Goal: Task Accomplishment & Management: Manage account settings

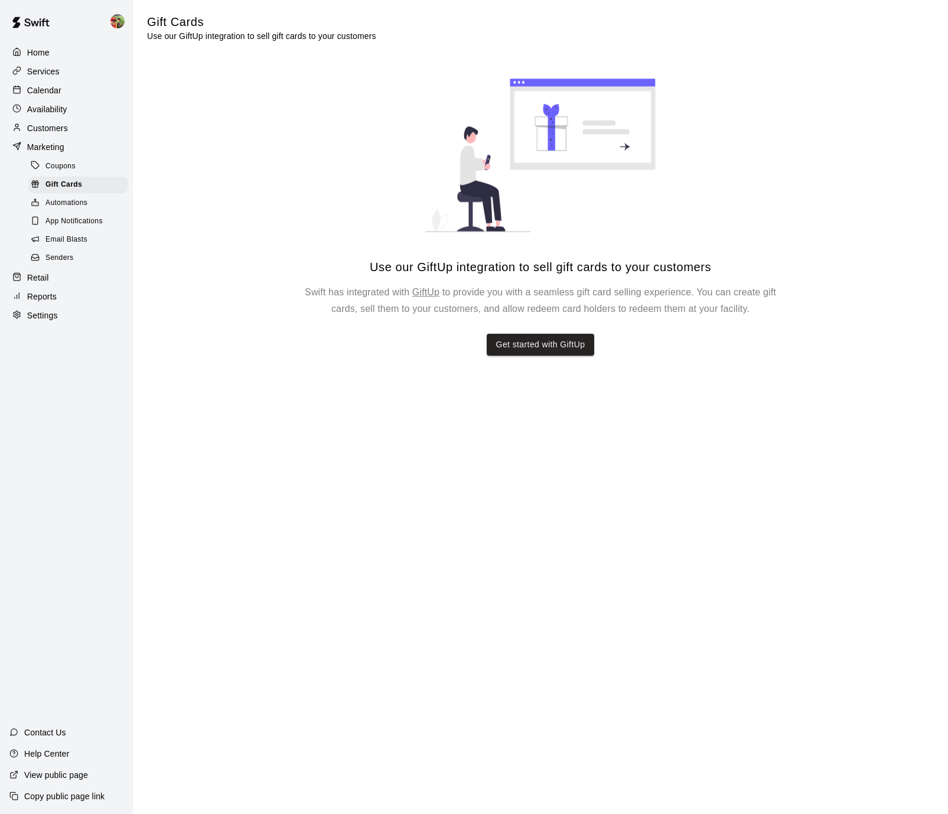
click at [61, 163] on span "Coupons" at bounding box center [60, 167] width 30 height 12
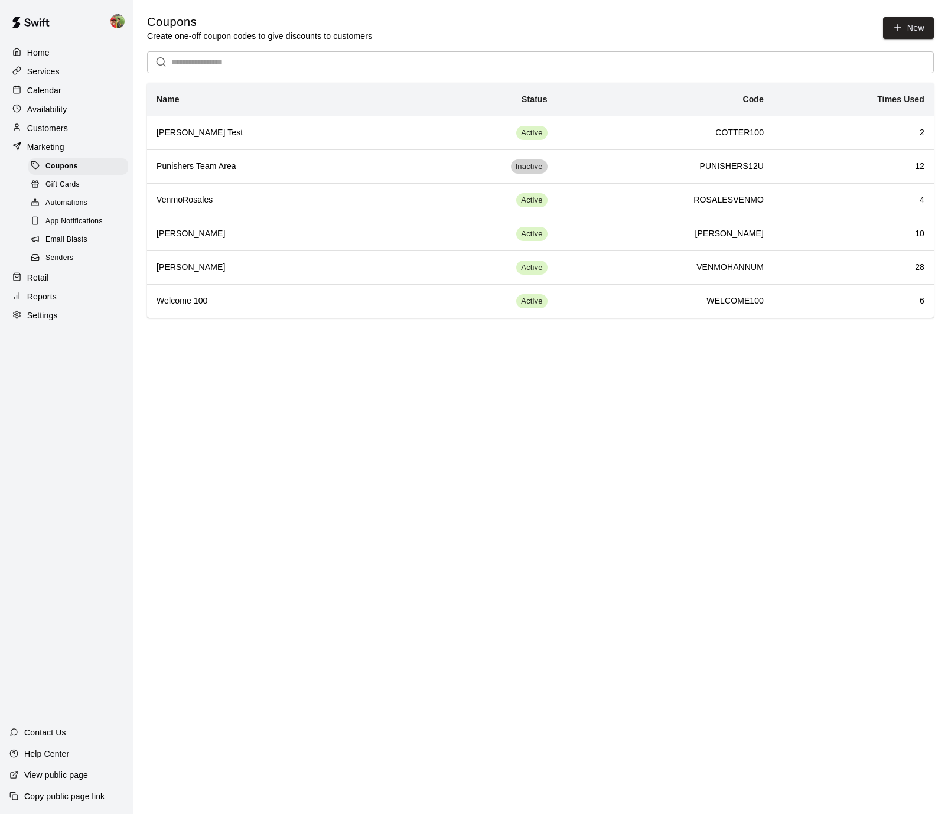
click at [56, 90] on p "Calendar" at bounding box center [44, 90] width 34 height 12
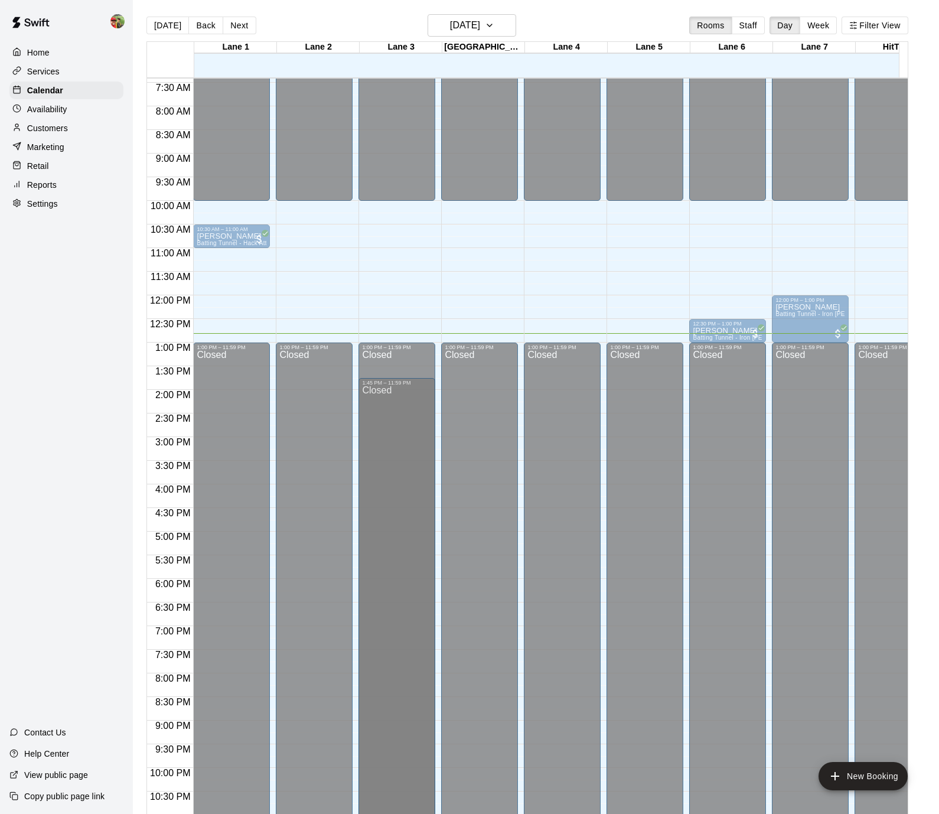
scroll to position [384, 0]
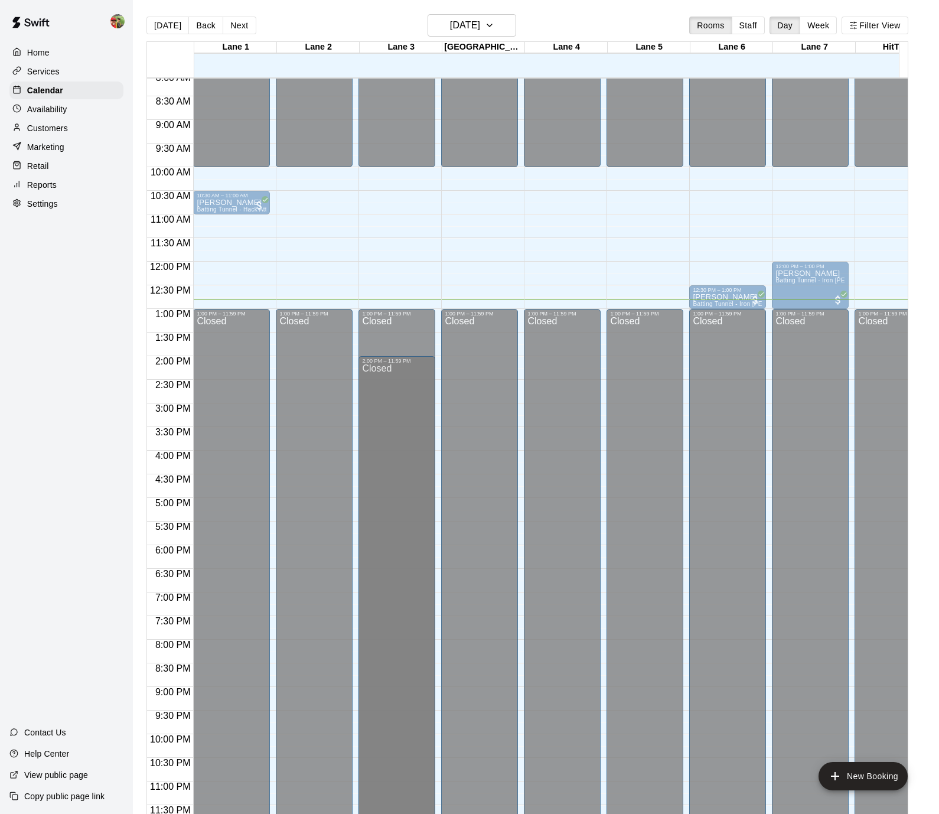
drag, startPoint x: 399, startPoint y: 345, endPoint x: 398, endPoint y: 365, distance: 19.5
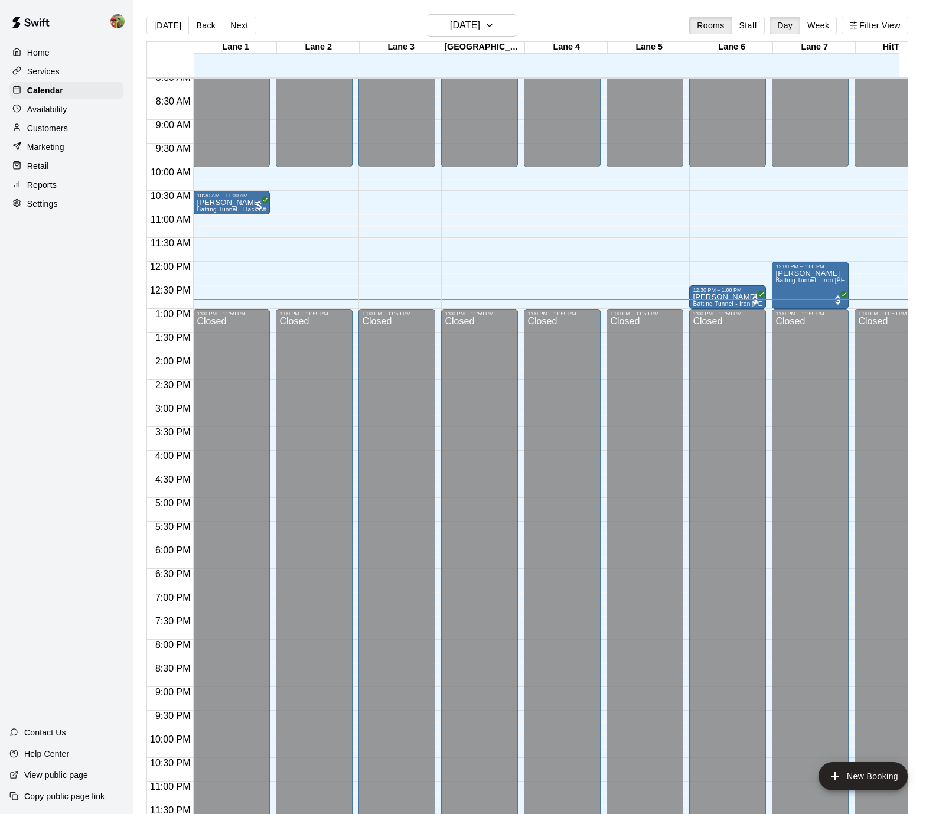
click at [399, 331] on div "Closed" at bounding box center [397, 575] width 70 height 516
click at [392, 324] on div "Closed" at bounding box center [397, 575] width 70 height 516
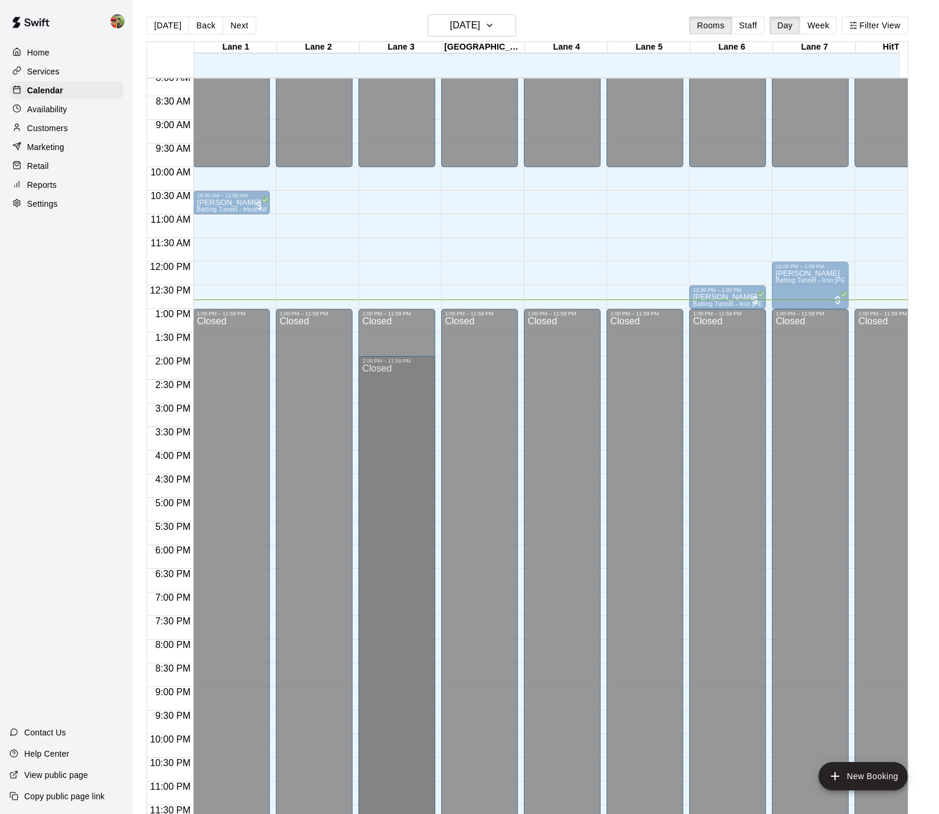
drag, startPoint x: 397, startPoint y: 312, endPoint x: 398, endPoint y: 363, distance: 51.4
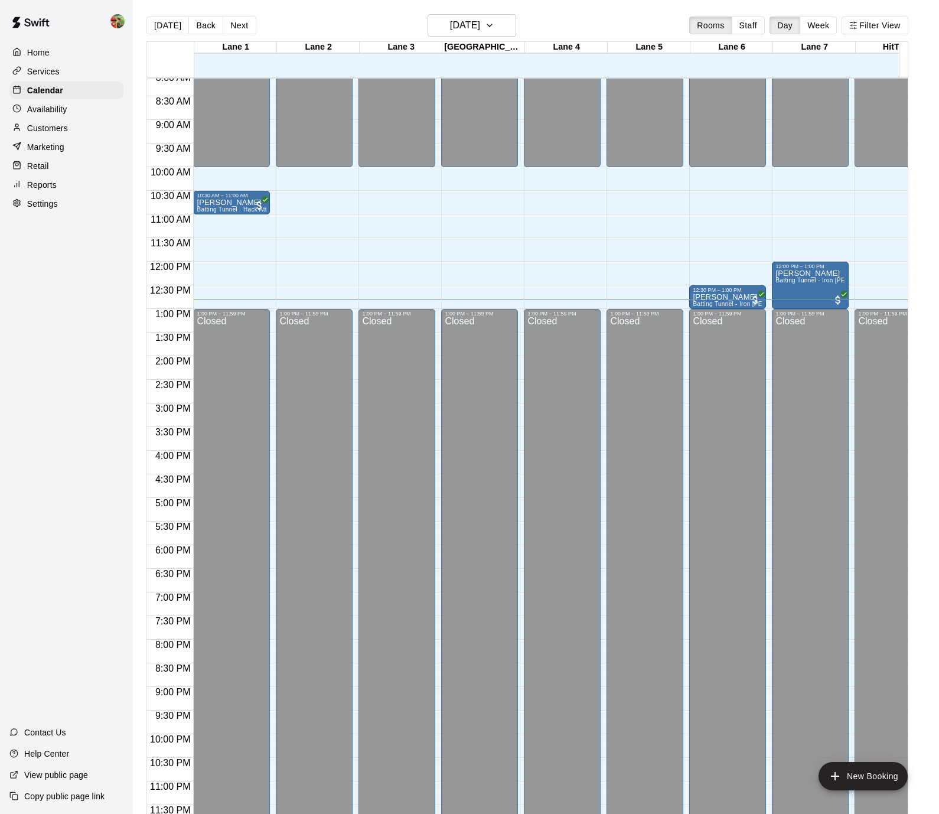
click at [43, 201] on p "Settings" at bounding box center [42, 204] width 31 height 12
select select "**"
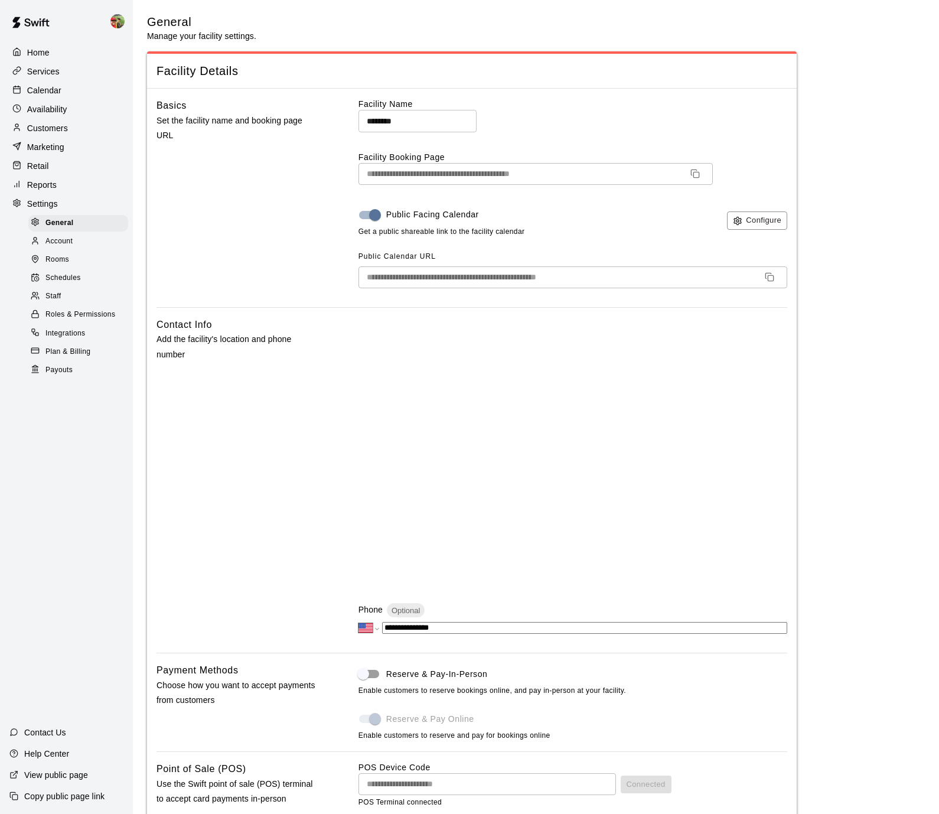
click at [63, 272] on span "Schedules" at bounding box center [62, 278] width 35 height 12
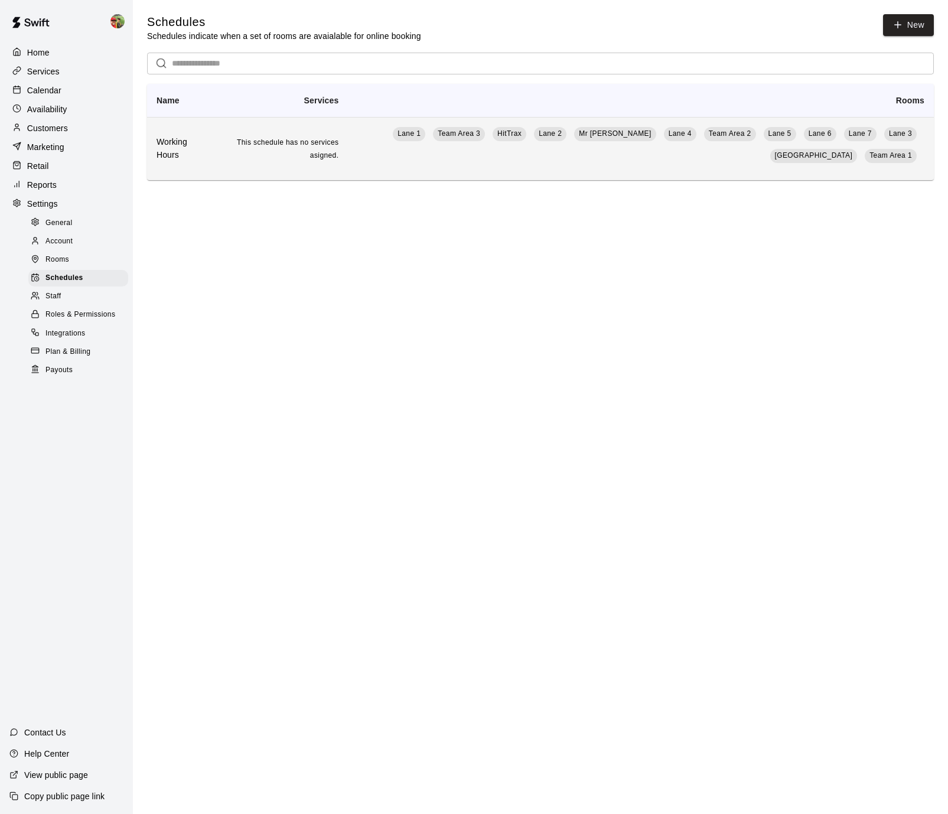
click at [423, 155] on td "Lane 1 Team Area 3 HitTrax Lane 2 Mr [PERSON_NAME] Lane 4 Team Area [GEOGRAPHIC…" at bounding box center [641, 148] width 586 height 63
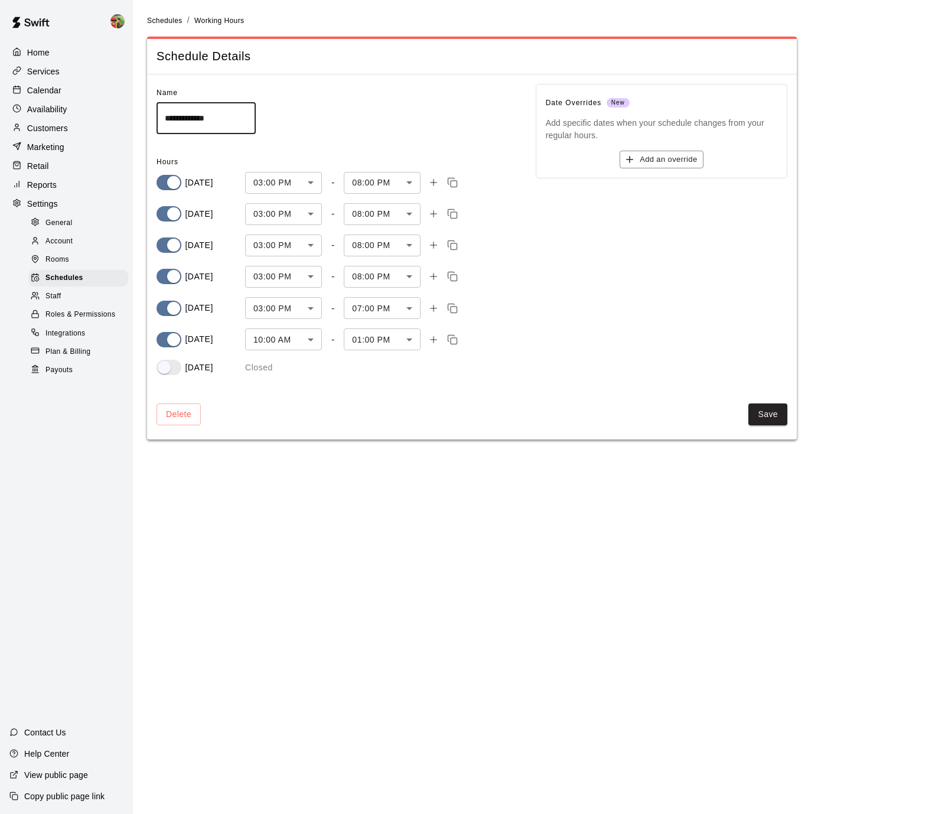
click at [414, 336] on body "**********" at bounding box center [474, 227] width 948 height 454
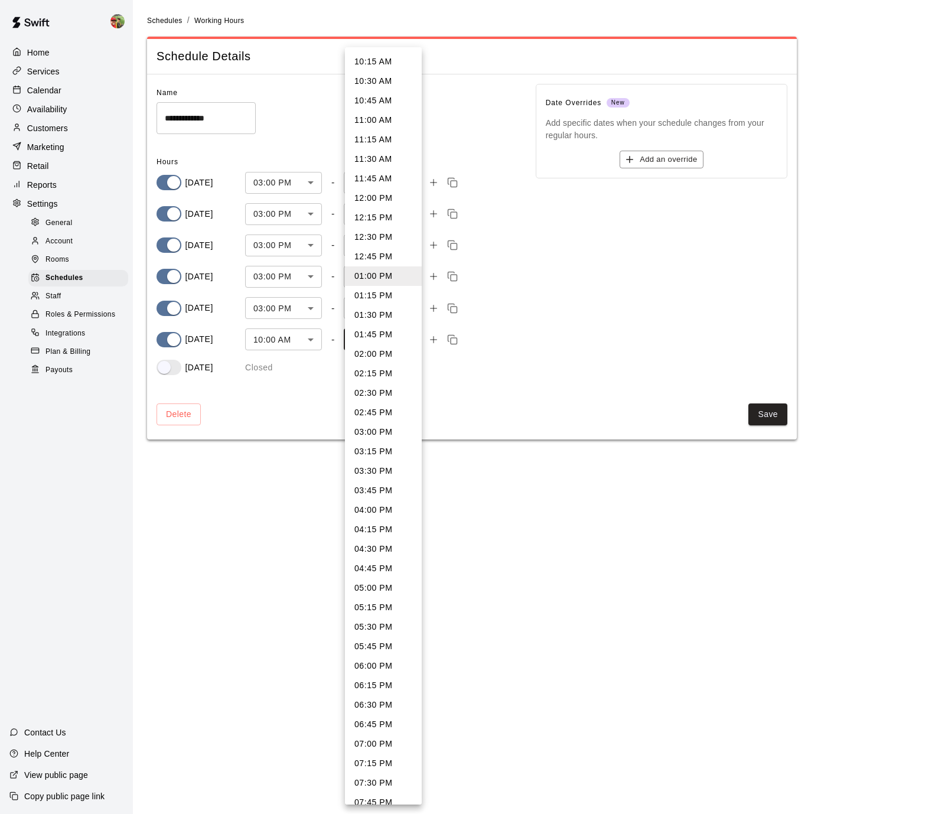
click at [381, 353] on li "02:00 PM" at bounding box center [383, 353] width 77 height 19
type input "***"
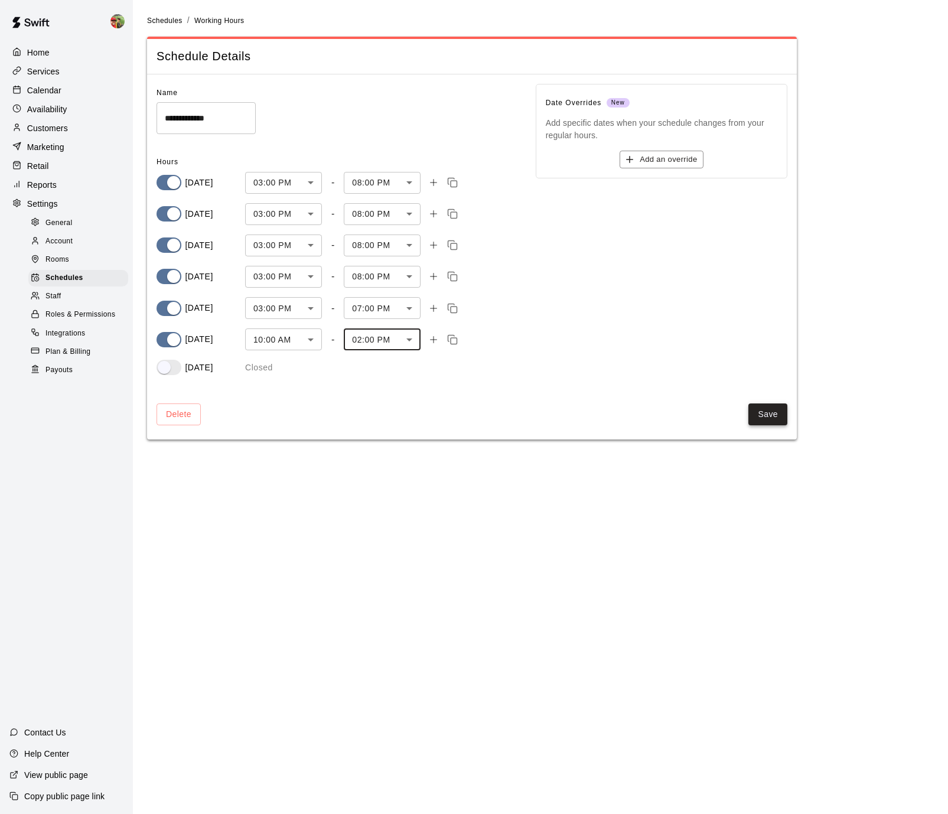
click at [773, 420] on button "Save" at bounding box center [768, 415] width 39 height 22
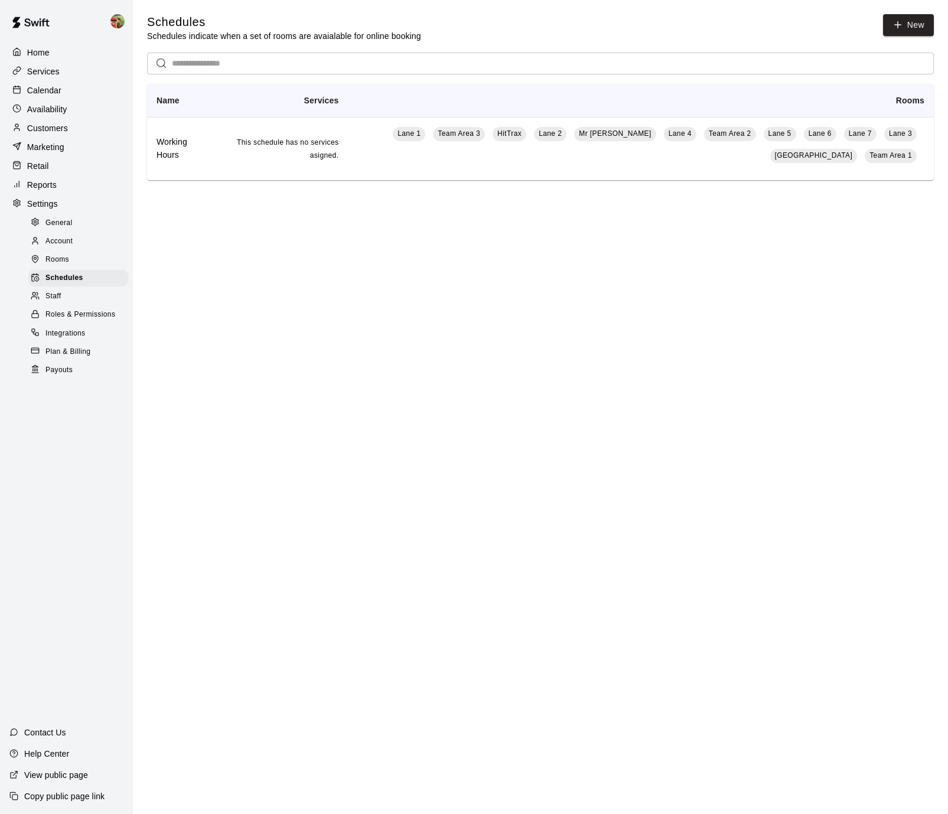
click at [53, 89] on p "Calendar" at bounding box center [44, 90] width 34 height 12
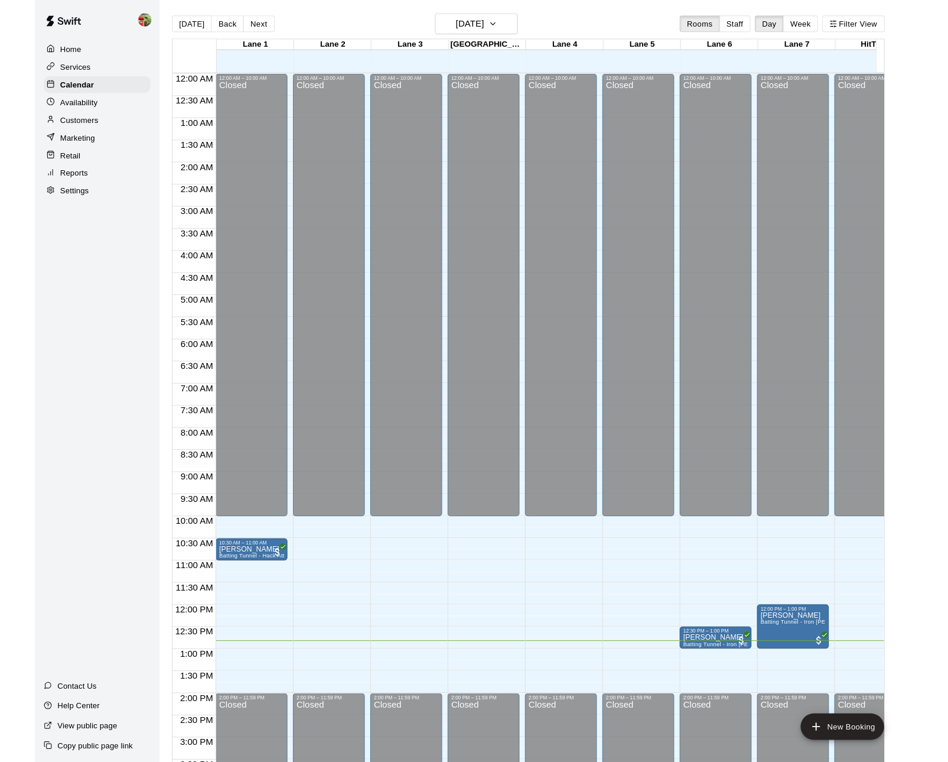
scroll to position [350, 0]
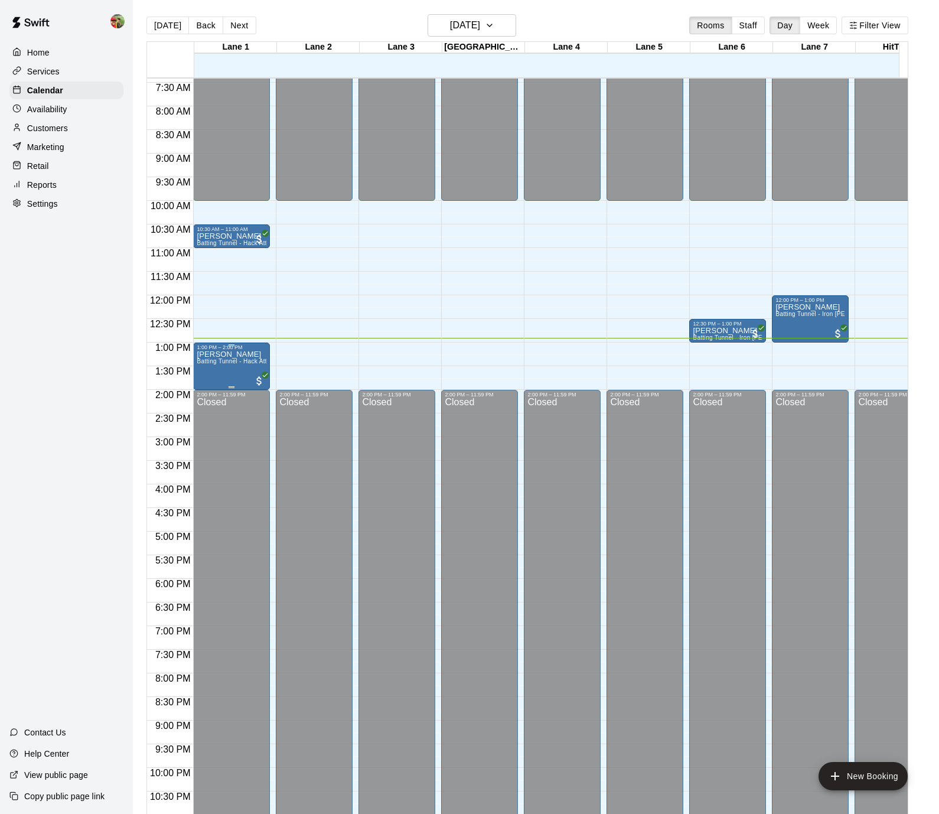
click at [223, 373] on div "[PERSON_NAME] Batting Tunnel - Hack Attack" at bounding box center [232, 757] width 70 height 814
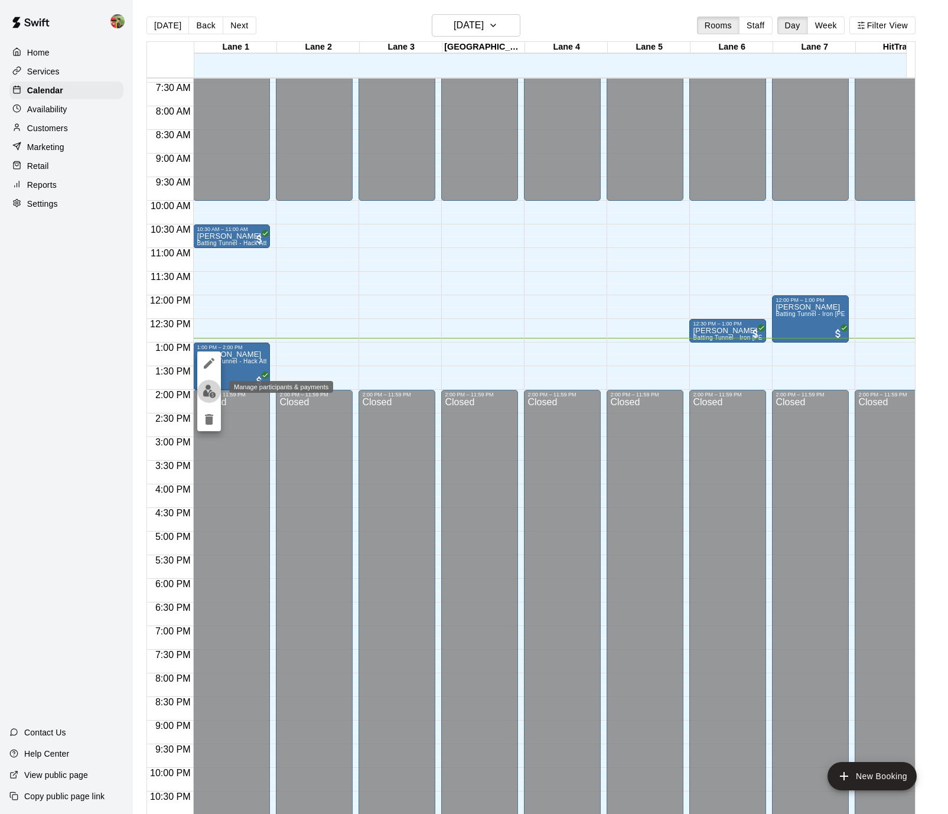
click at [205, 391] on img "edit" at bounding box center [210, 392] width 14 height 14
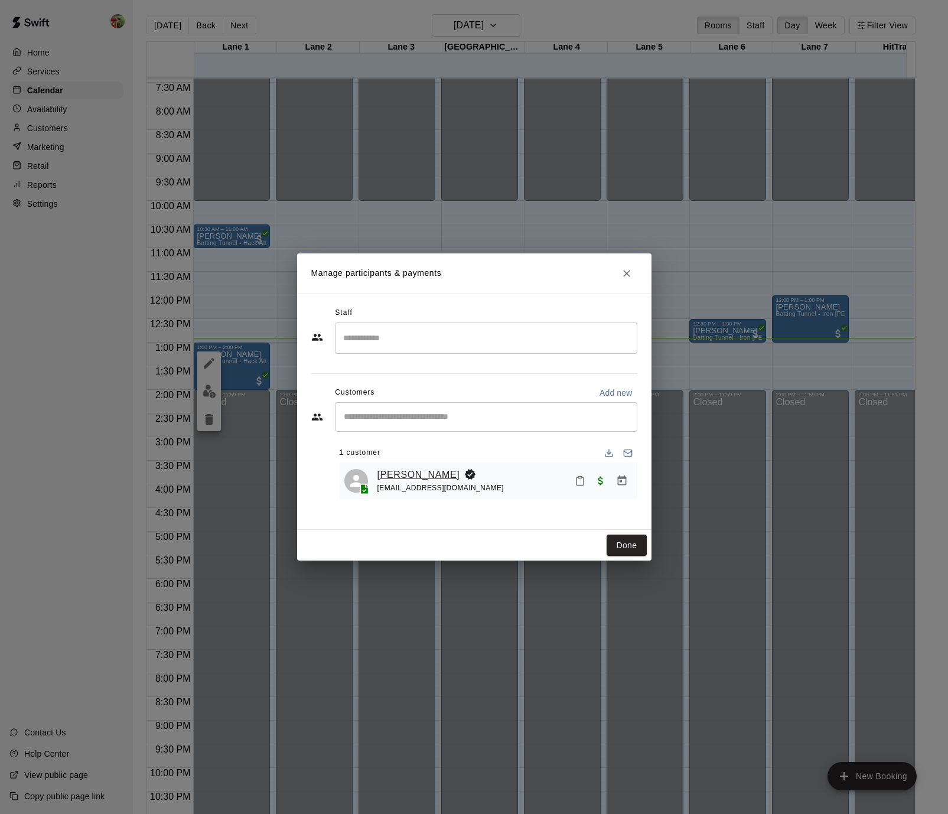
click at [408, 475] on link "[PERSON_NAME]" at bounding box center [419, 474] width 83 height 15
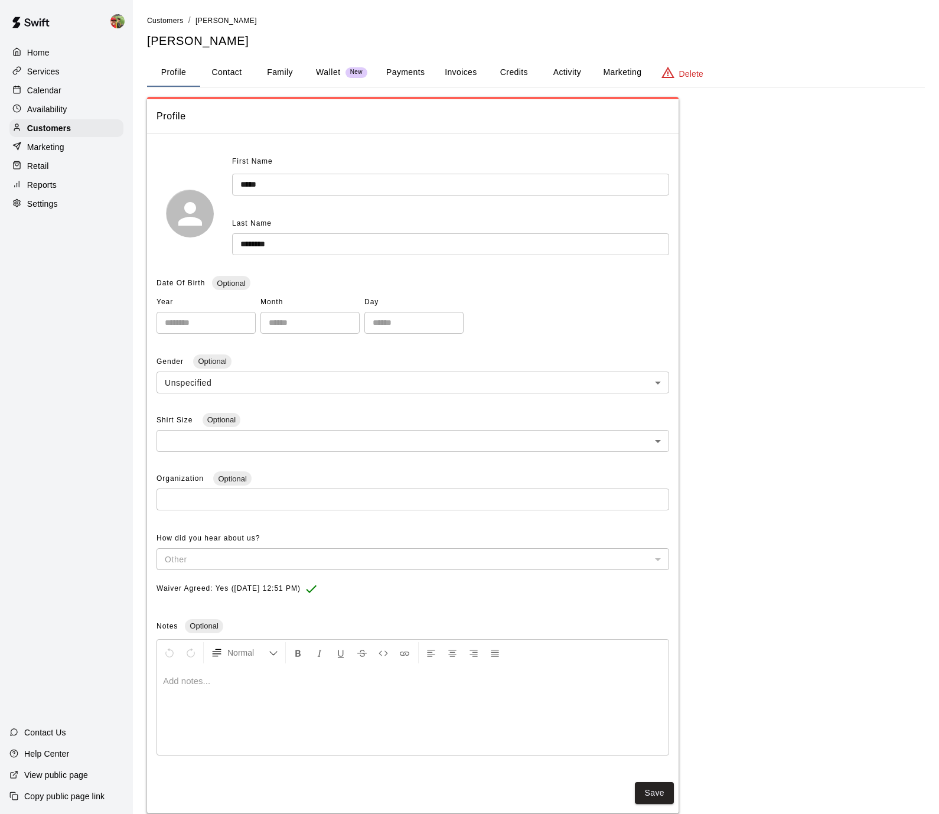
click at [233, 68] on button "Contact" at bounding box center [226, 72] width 53 height 28
select select "**"
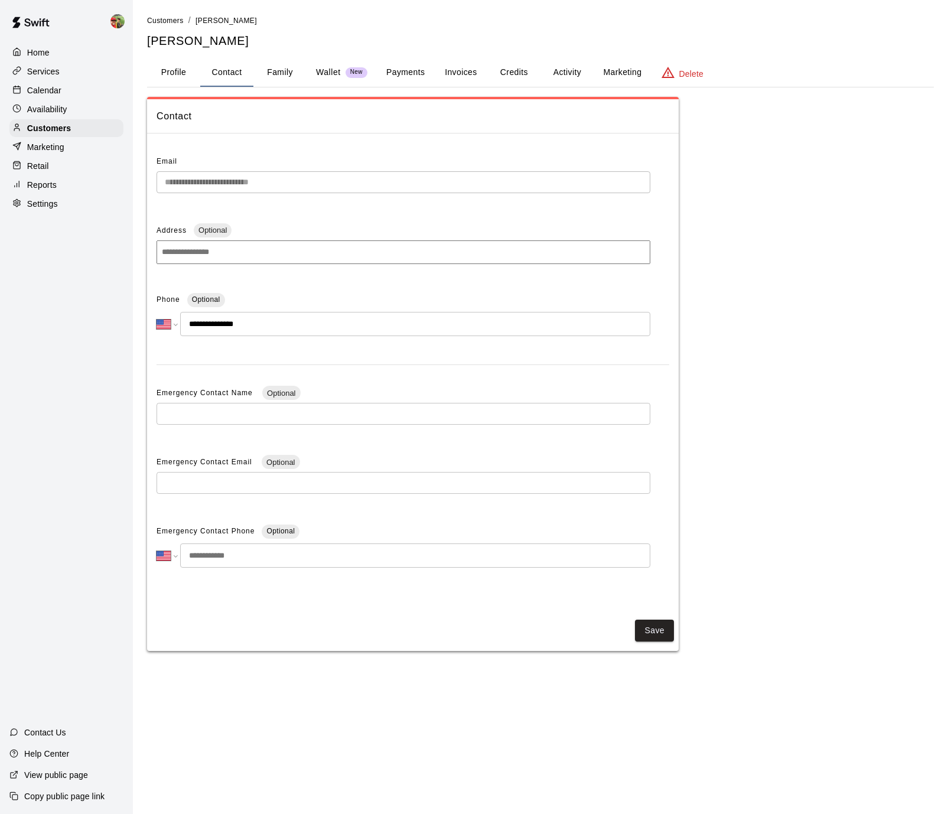
click at [268, 66] on button "Family" at bounding box center [279, 72] width 53 height 28
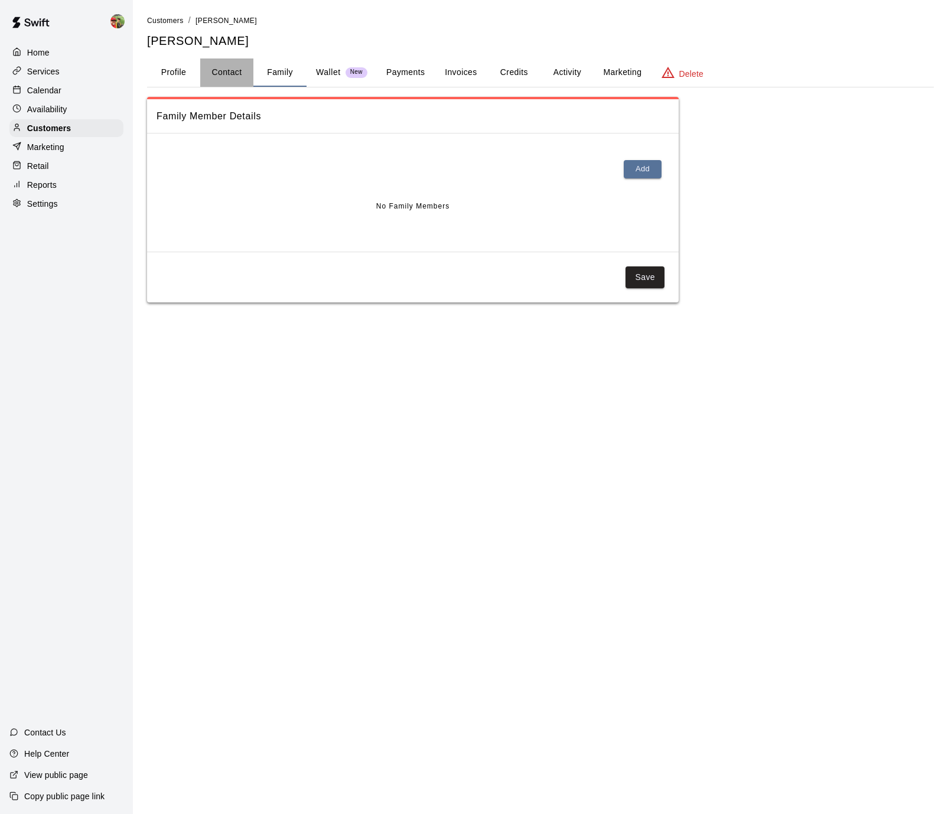
click at [220, 69] on button "Contact" at bounding box center [226, 72] width 53 height 28
select select "**"
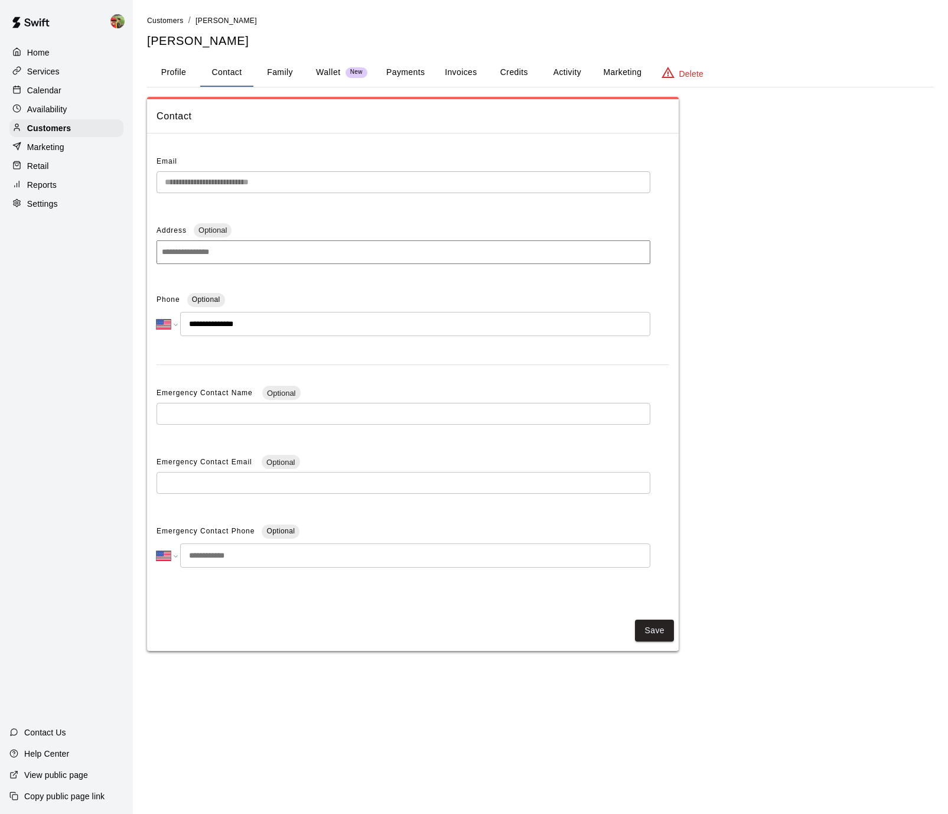
click at [153, 70] on button "Profile" at bounding box center [173, 72] width 53 height 28
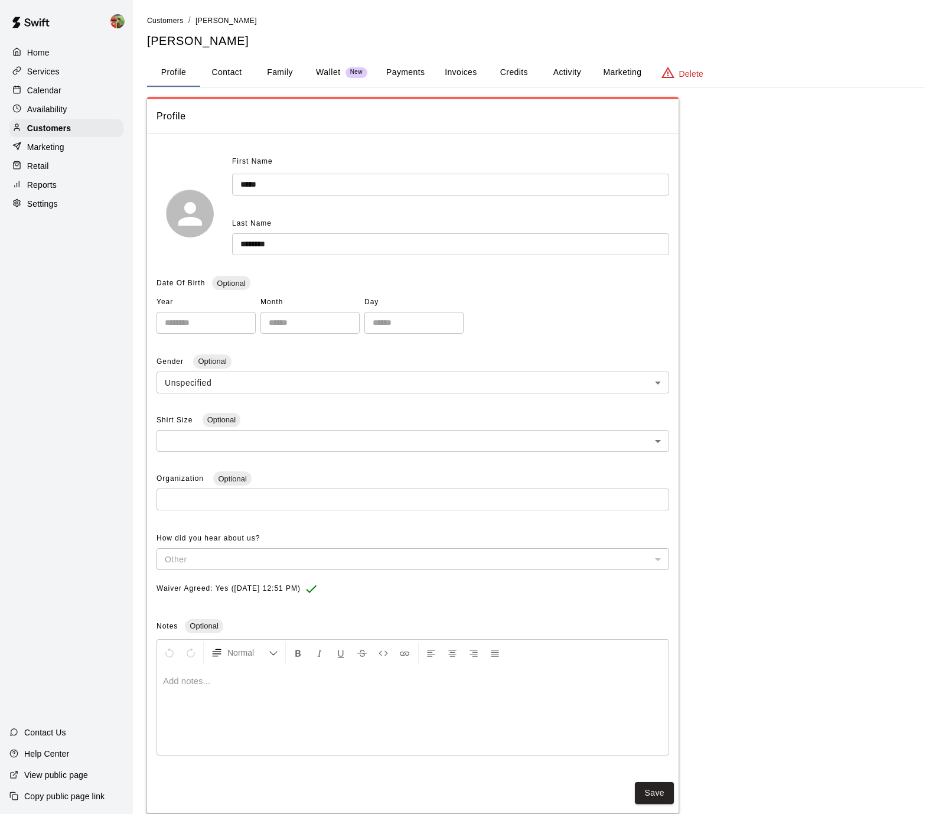
click at [607, 70] on button "Marketing" at bounding box center [622, 72] width 57 height 28
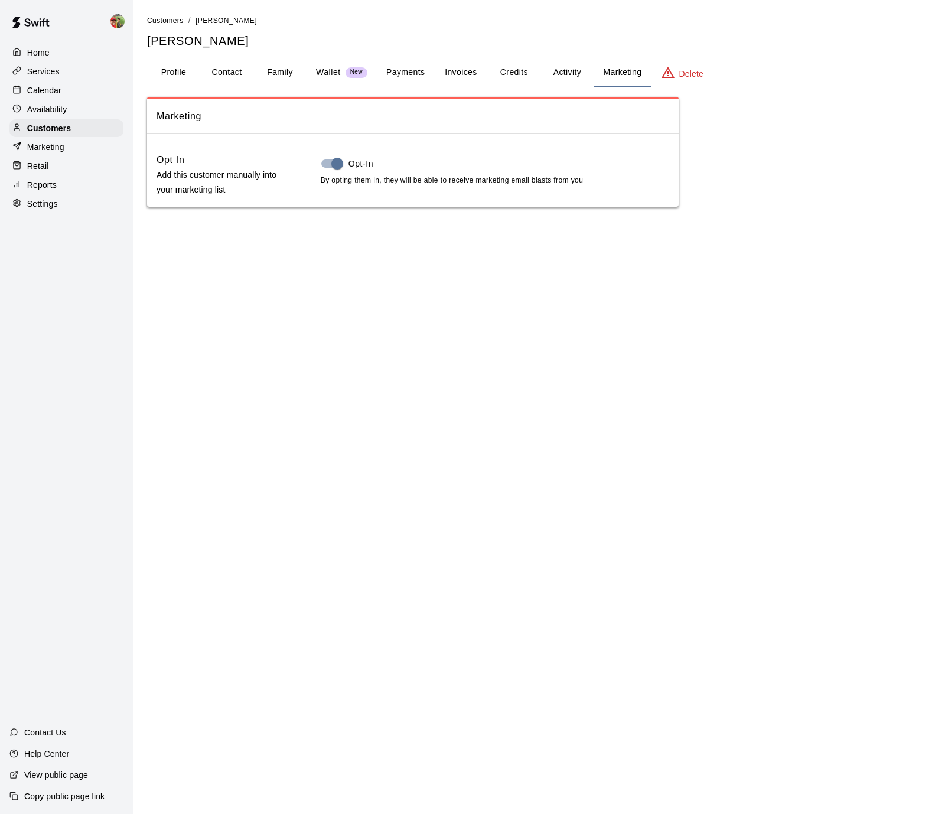
click at [576, 74] on button "Activity" at bounding box center [567, 72] width 53 height 28
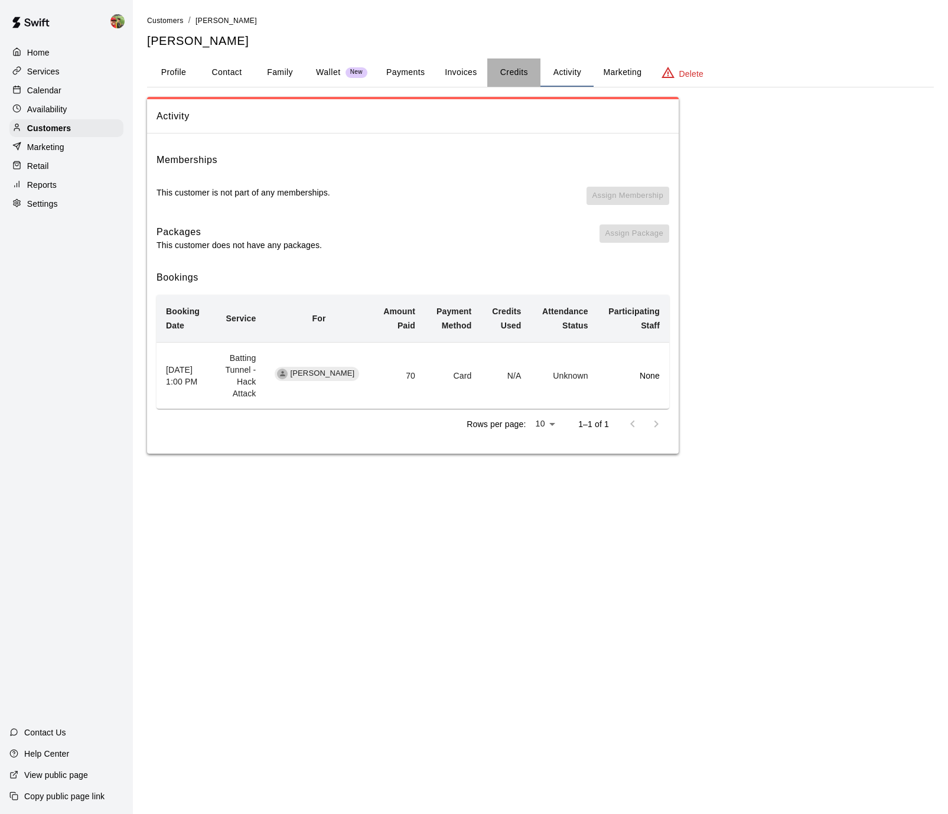
click at [512, 74] on button "Credits" at bounding box center [513, 72] width 53 height 28
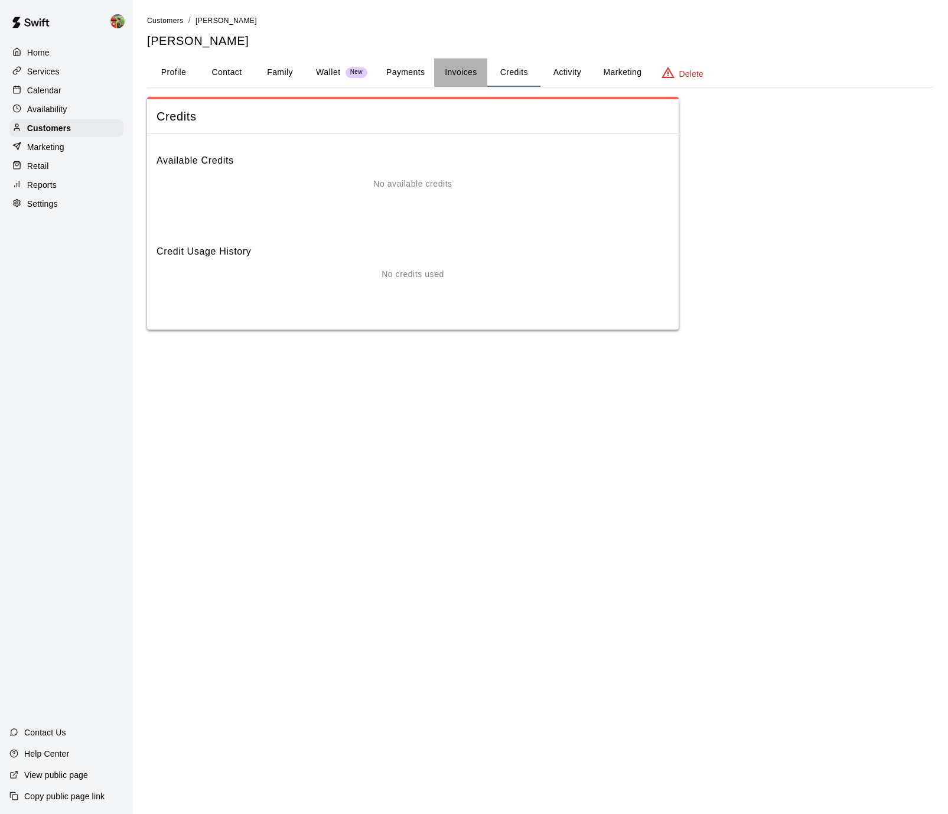
click at [458, 66] on button "Invoices" at bounding box center [460, 72] width 53 height 28
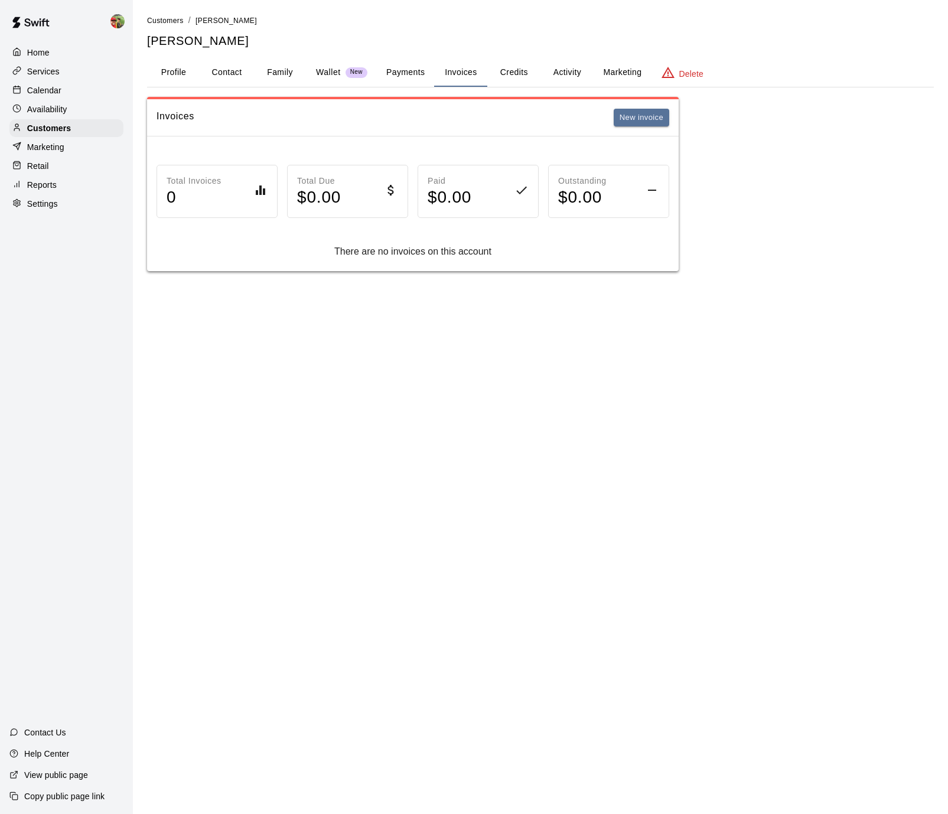
click at [403, 72] on button "Payments" at bounding box center [405, 72] width 57 height 28
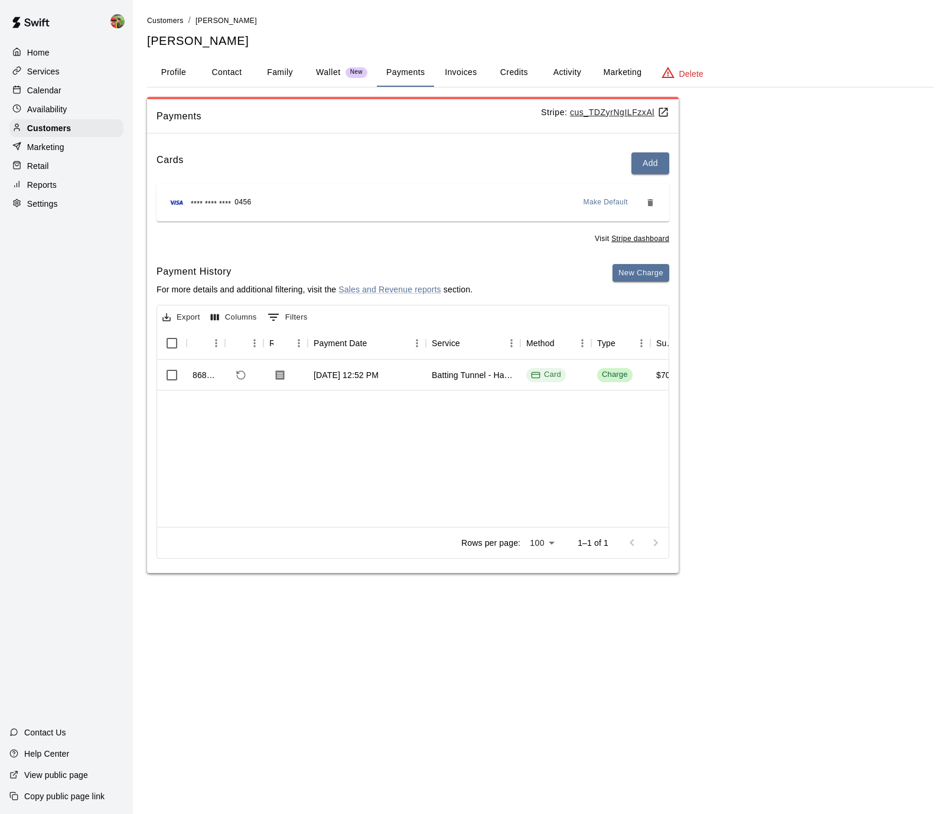
click at [171, 73] on button "Profile" at bounding box center [173, 72] width 53 height 28
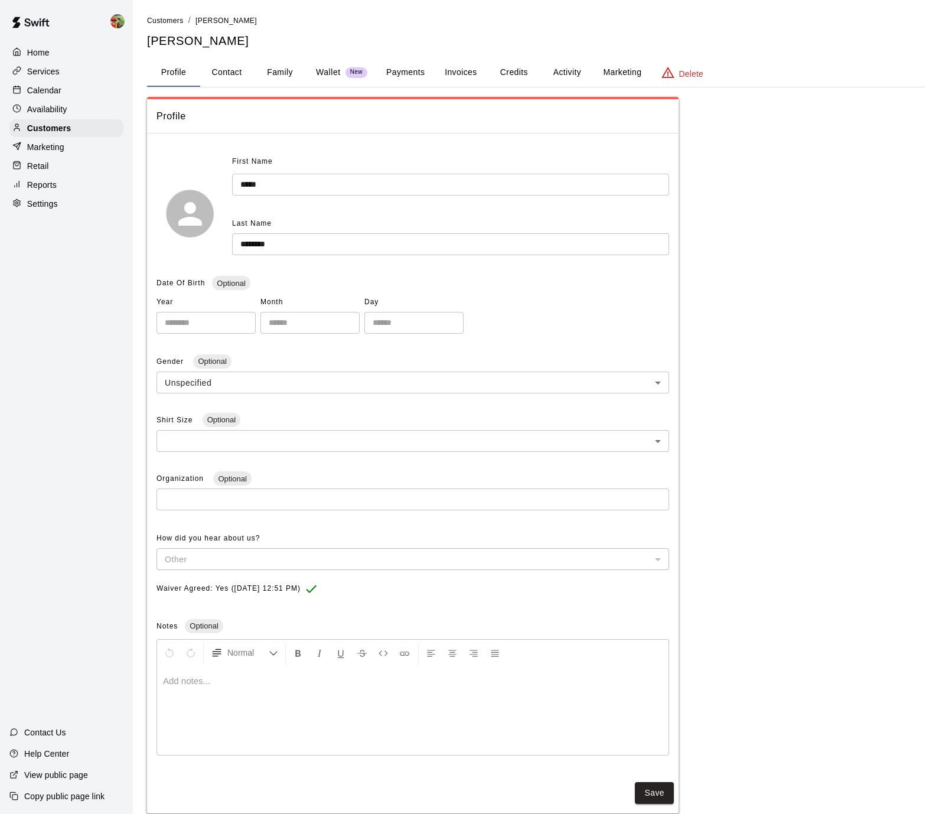
click at [232, 69] on button "Contact" at bounding box center [226, 72] width 53 height 28
select select "**"
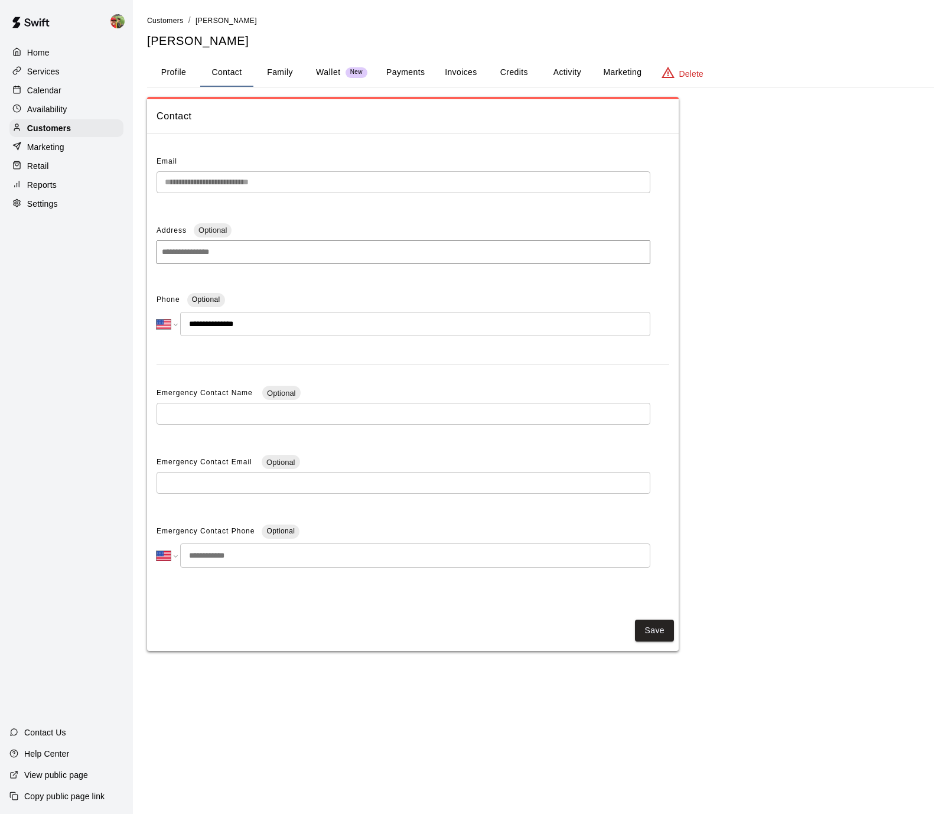
click at [40, 48] on p "Home" at bounding box center [38, 53] width 22 height 12
